Goal: Transaction & Acquisition: Purchase product/service

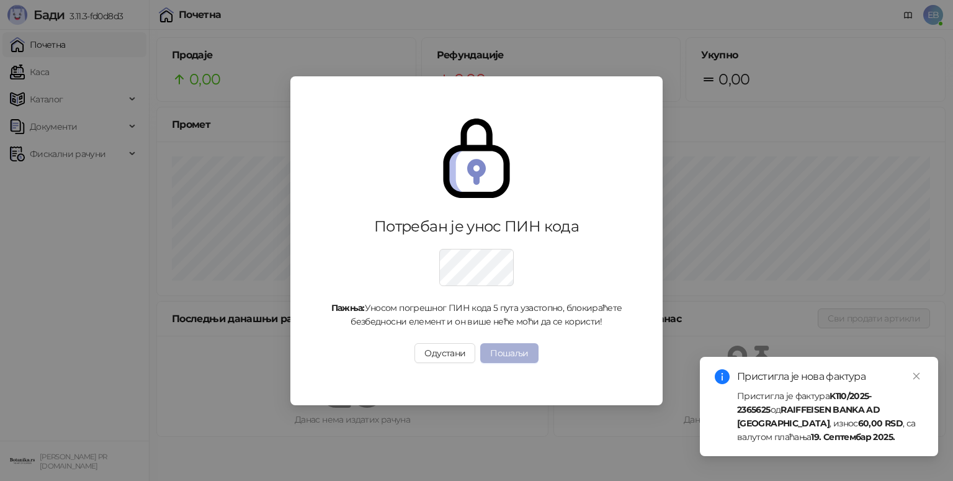
click at [511, 356] on button "Пошаљи" at bounding box center [509, 353] width 58 height 20
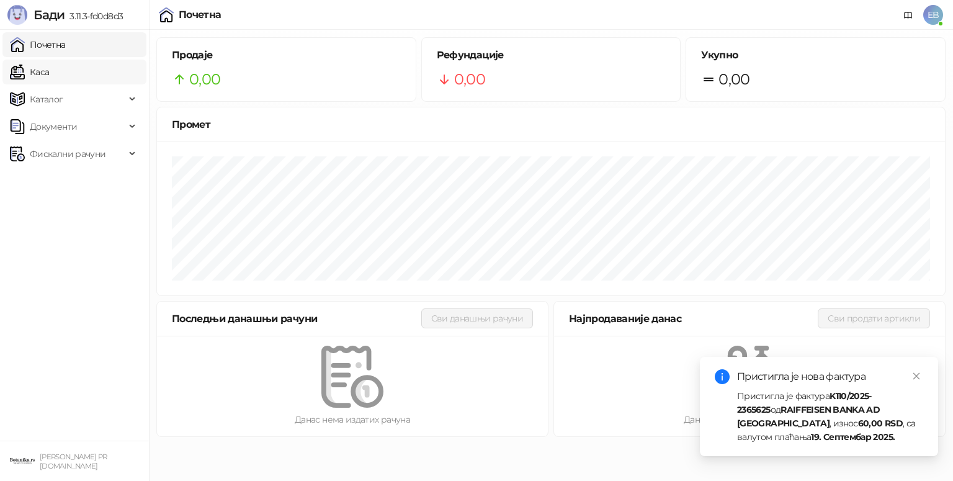
click at [49, 67] on link "Каса" at bounding box center [29, 72] width 39 height 25
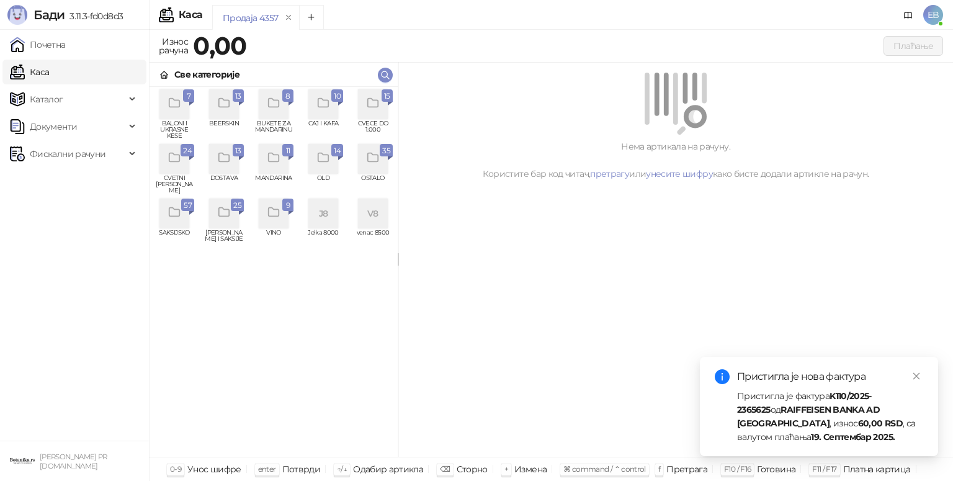
click at [382, 107] on div "grid" at bounding box center [373, 104] width 30 height 30
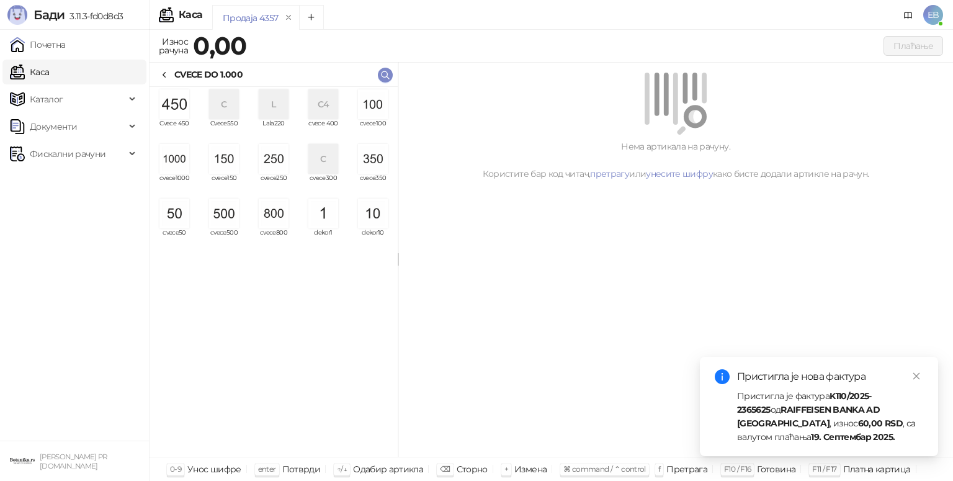
click at [182, 162] on img "grid" at bounding box center [174, 159] width 30 height 30
click at [180, 159] on img "grid" at bounding box center [174, 159] width 30 height 30
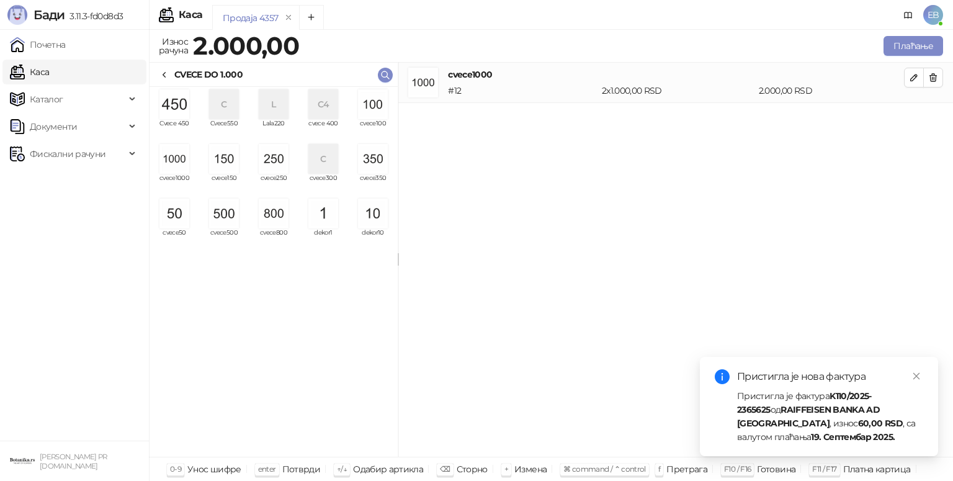
click at [181, 151] on img "grid" at bounding box center [174, 159] width 30 height 30
click at [180, 149] on img "grid" at bounding box center [174, 159] width 30 height 30
click at [182, 164] on img "grid" at bounding box center [174, 159] width 30 height 30
click at [291, 164] on div "grid" at bounding box center [274, 159] width 40 height 30
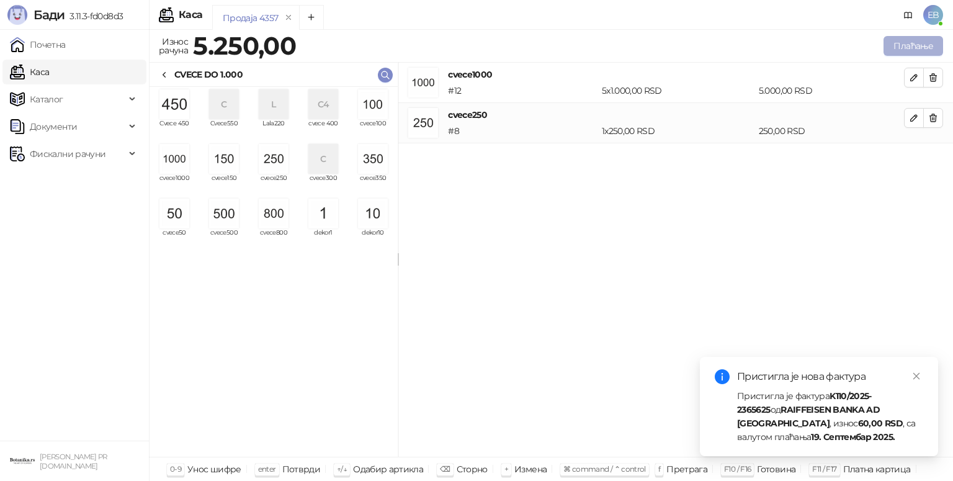
click at [902, 43] on button "Плаћање" at bounding box center [913, 46] width 60 height 20
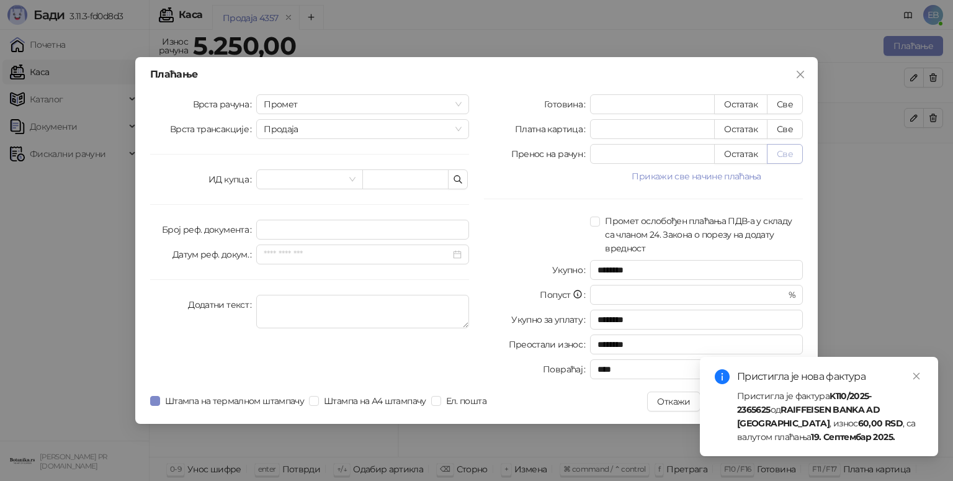
click at [781, 151] on button "Све" at bounding box center [785, 154] width 36 height 20
type input "****"
click at [915, 376] on icon "close" at bounding box center [916, 376] width 7 height 7
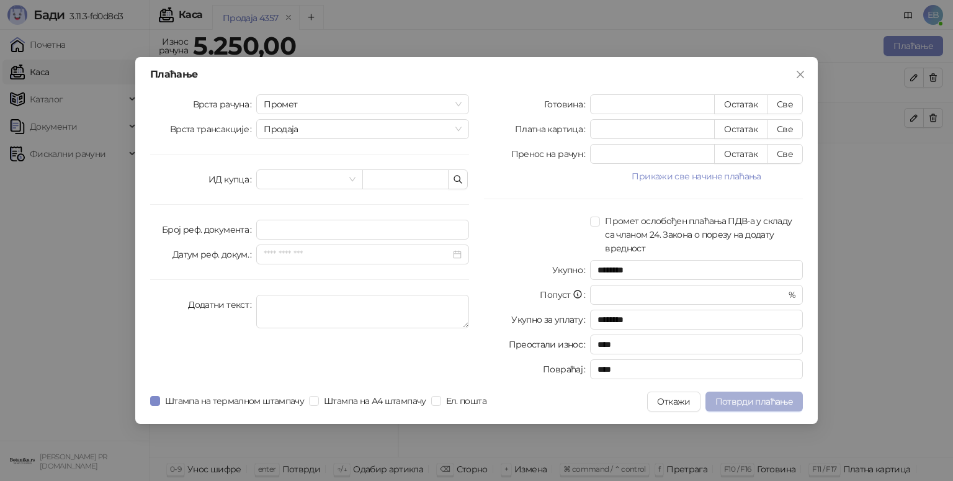
click at [767, 399] on span "Потврди плаћање" at bounding box center [754, 401] width 78 height 11
